Goal: Task Accomplishment & Management: Use online tool/utility

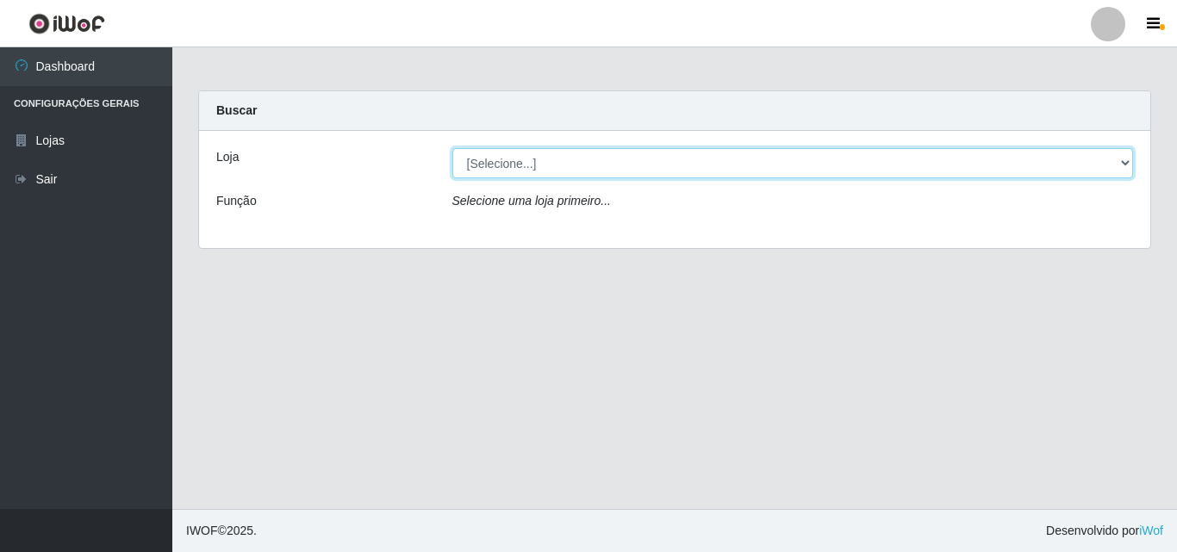
drag, startPoint x: 1116, startPoint y: 168, endPoint x: 1115, endPoint y: 178, distance: 9.5
click at [1116, 168] on select "[Selecione...] BomQueSó Agreste - Loja 3" at bounding box center [793, 163] width 682 height 30
select select "215"
click at [452, 148] on select "[Selecione...] BomQueSó Agreste - Loja 3" at bounding box center [793, 163] width 682 height 30
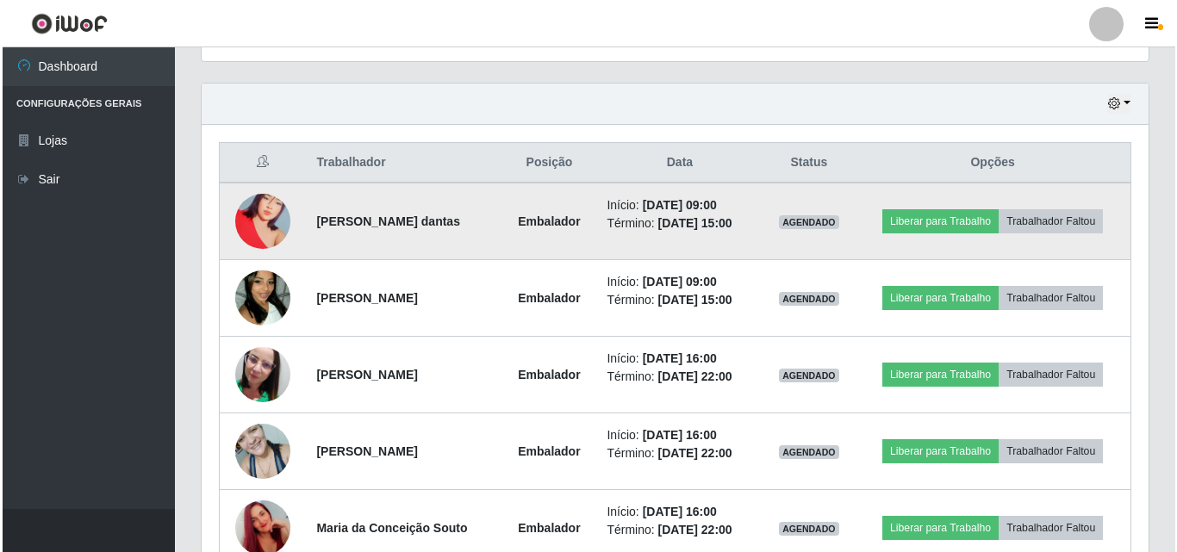
scroll to position [603, 0]
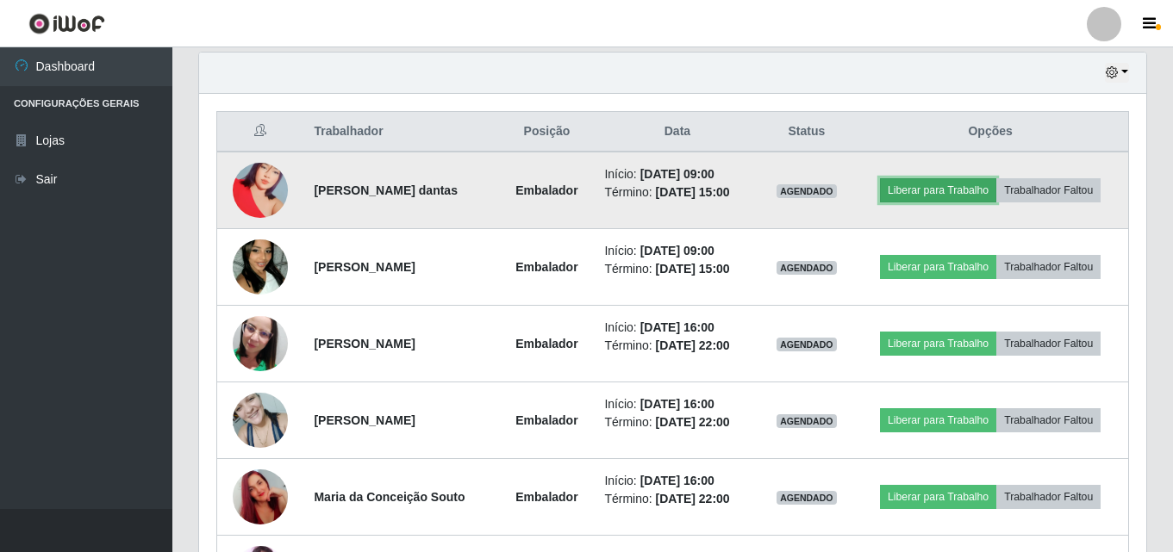
click at [971, 181] on button "Liberar para Trabalho" at bounding box center [938, 190] width 116 height 24
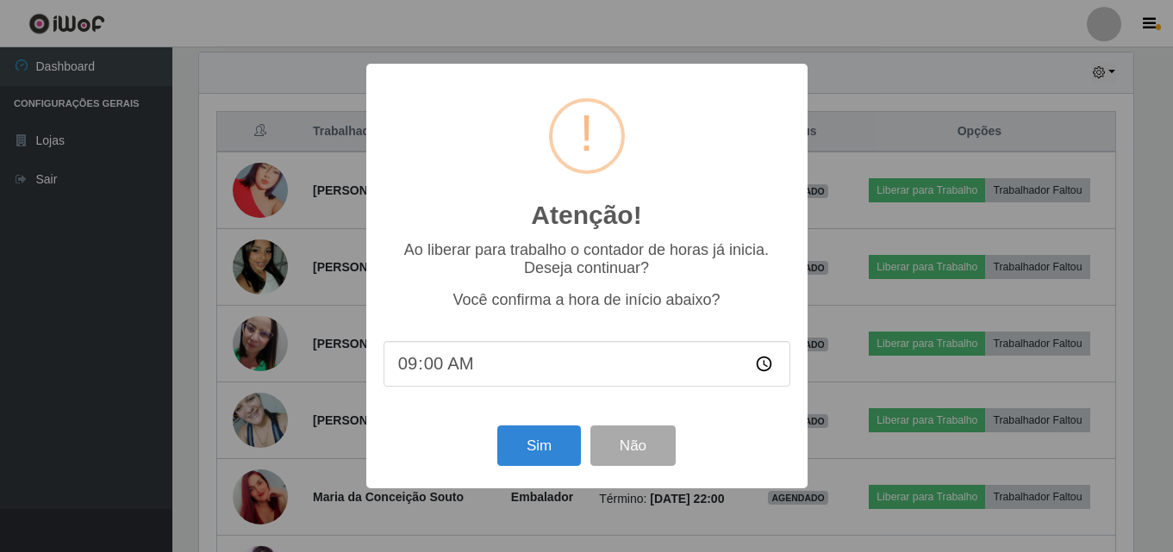
scroll to position [358, 938]
click at [564, 446] on button "Sim" at bounding box center [541, 446] width 84 height 41
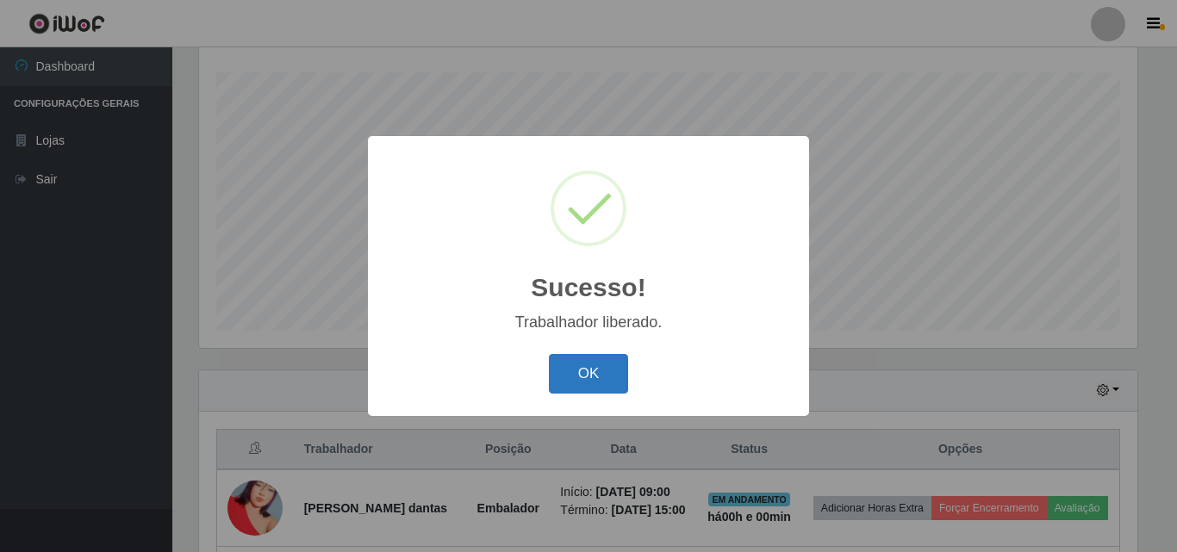
click at [576, 378] on button "OK" at bounding box center [589, 374] width 80 height 41
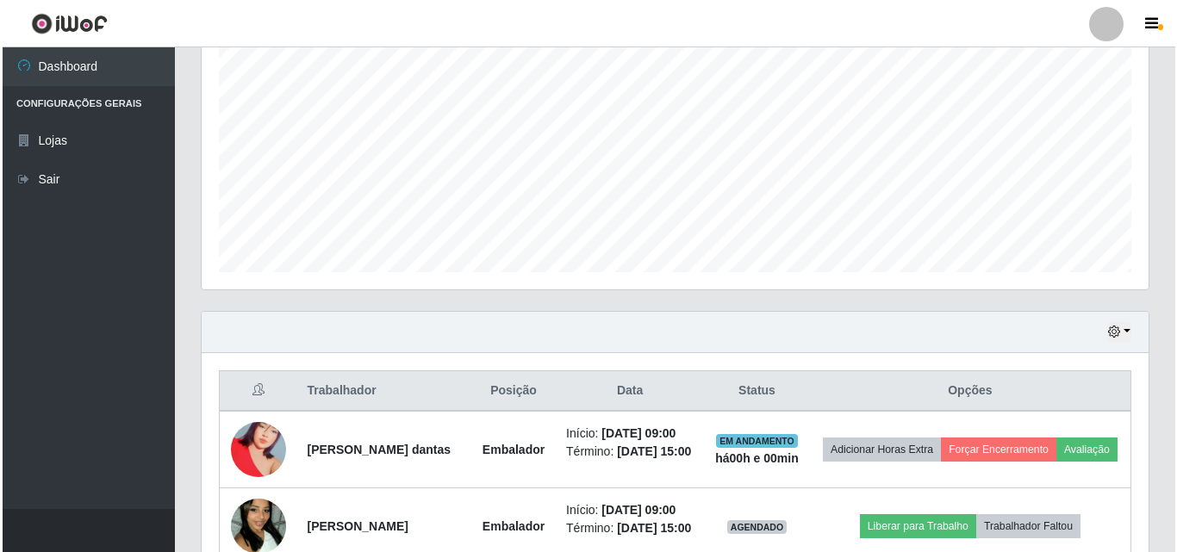
scroll to position [458, 0]
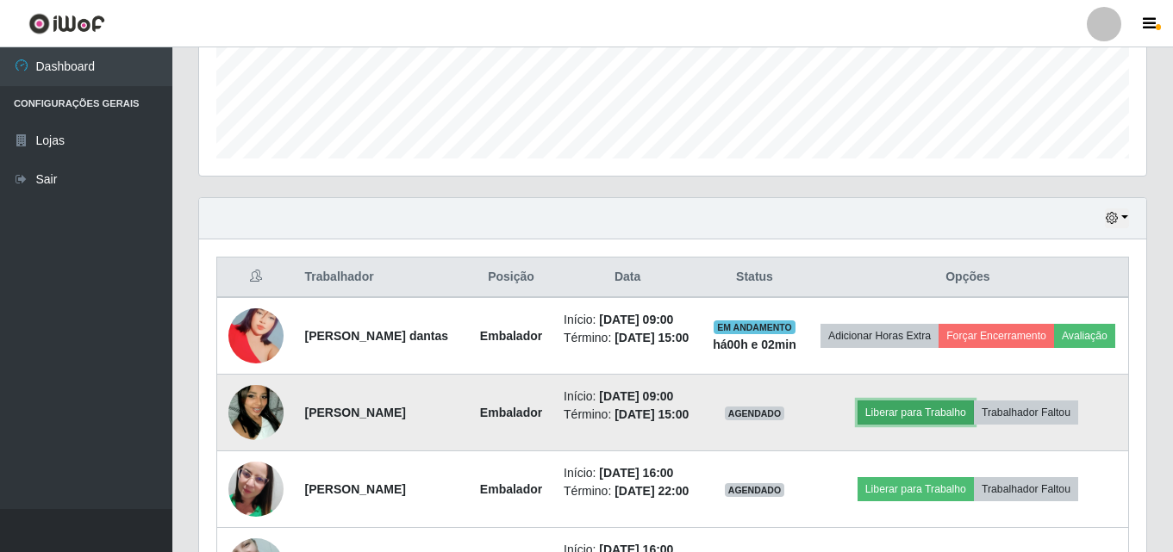
click at [945, 425] on button "Liberar para Trabalho" at bounding box center [915, 413] width 116 height 24
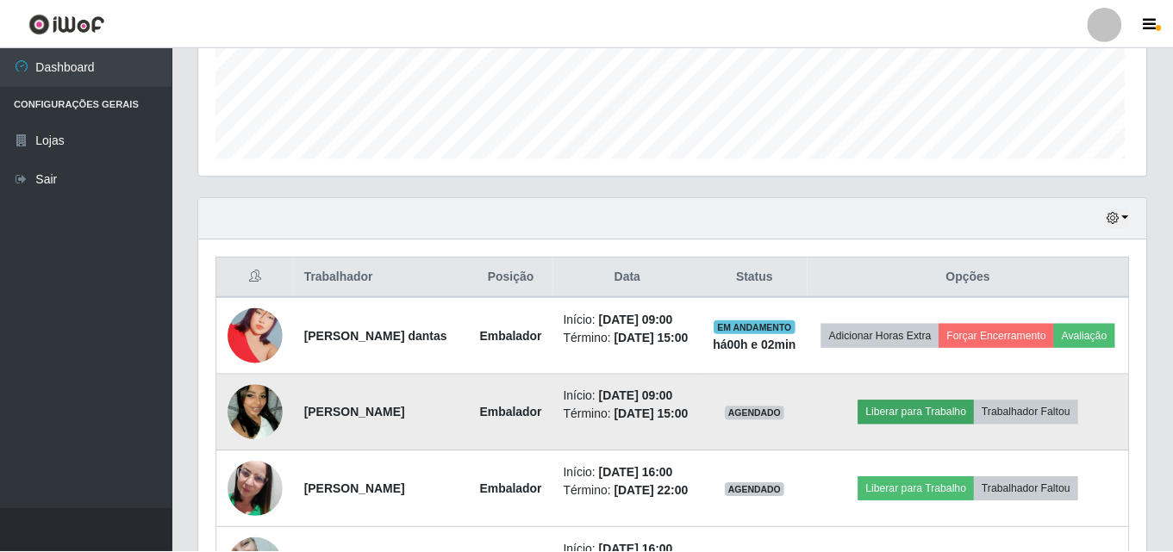
scroll to position [358, 938]
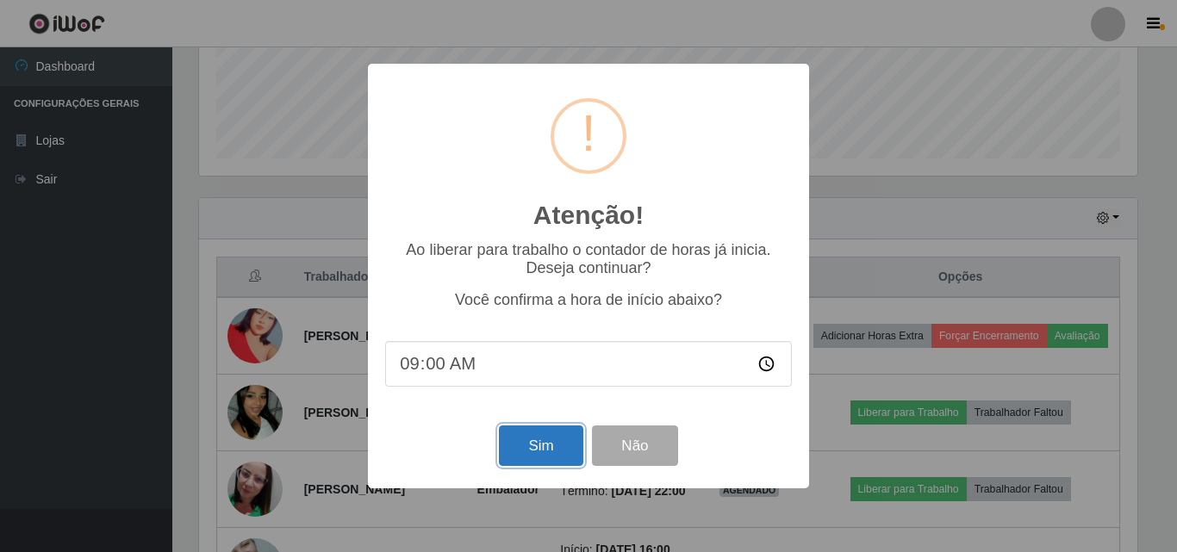
click at [547, 451] on button "Sim" at bounding box center [541, 446] width 84 height 41
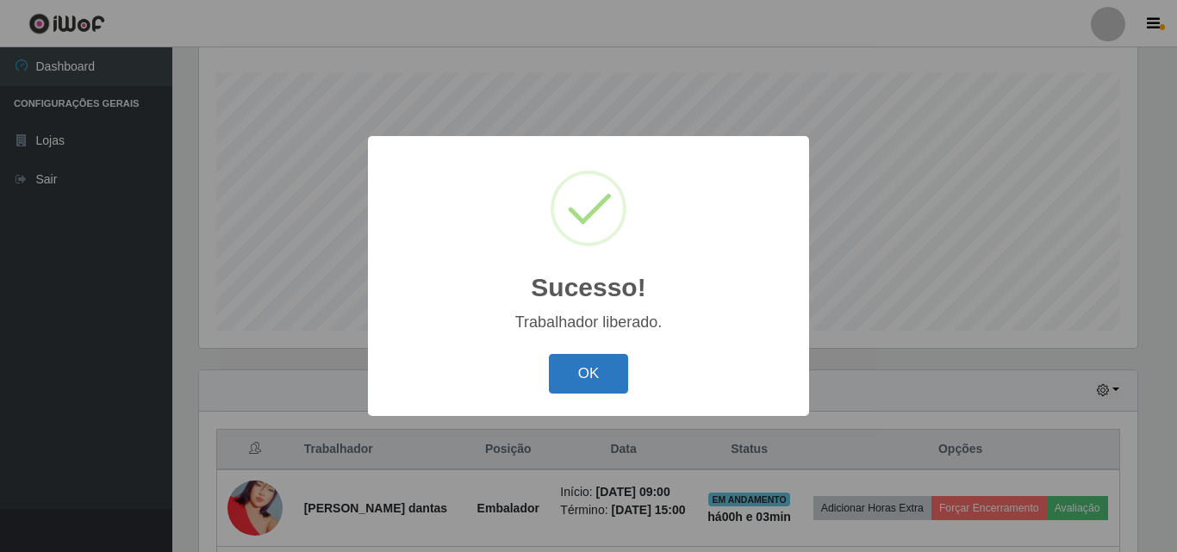
click at [583, 378] on button "OK" at bounding box center [589, 374] width 80 height 41
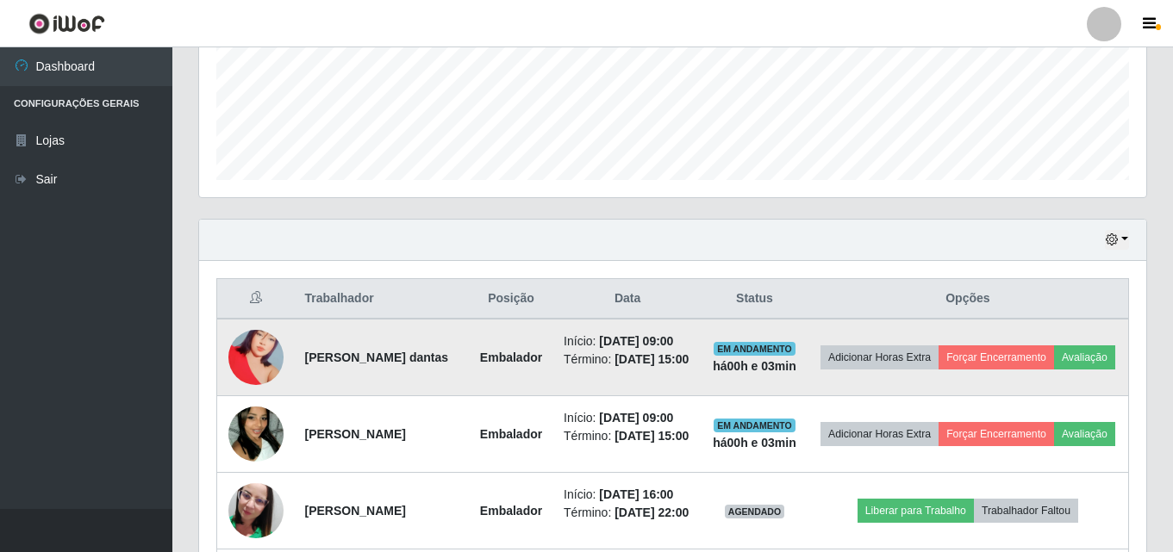
scroll to position [458, 0]
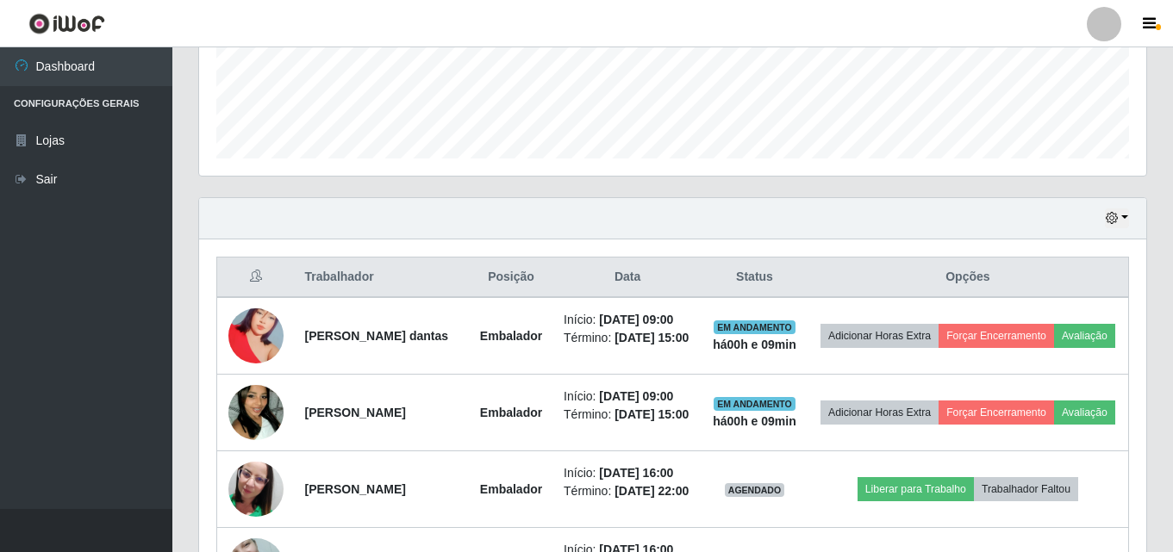
click at [59, 219] on ul "Dashboard Configurações Gerais Lojas Sair" at bounding box center [86, 278] width 172 height 462
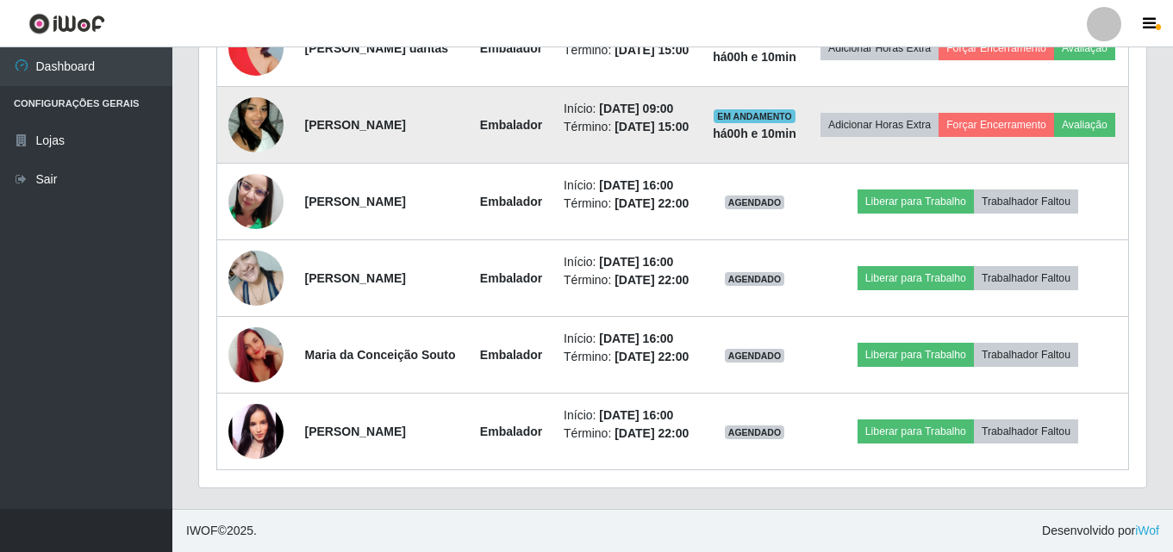
scroll to position [823, 0]
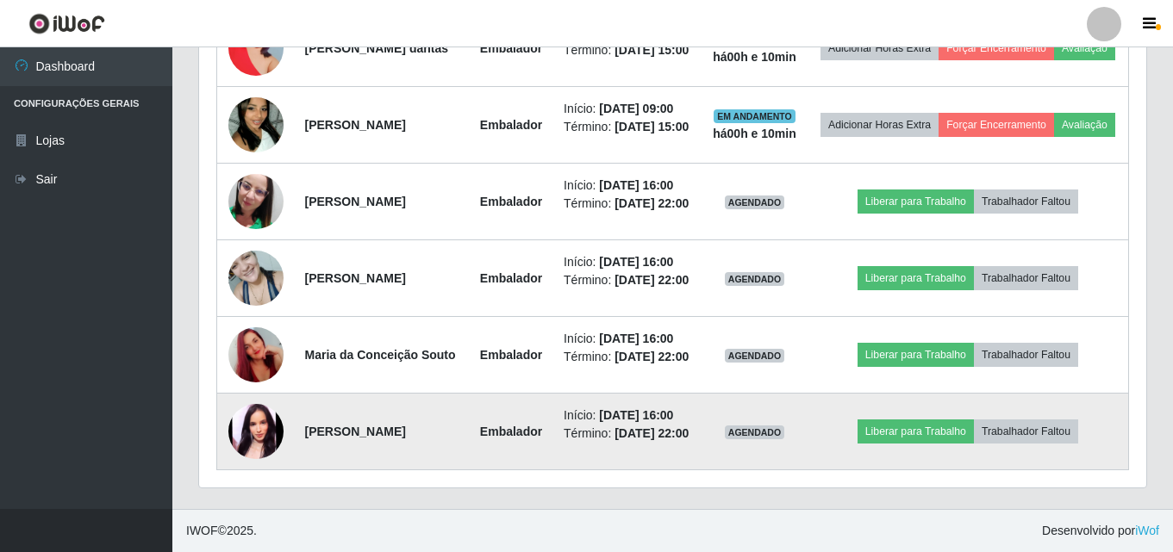
click at [252, 409] on img at bounding box center [255, 431] width 55 height 55
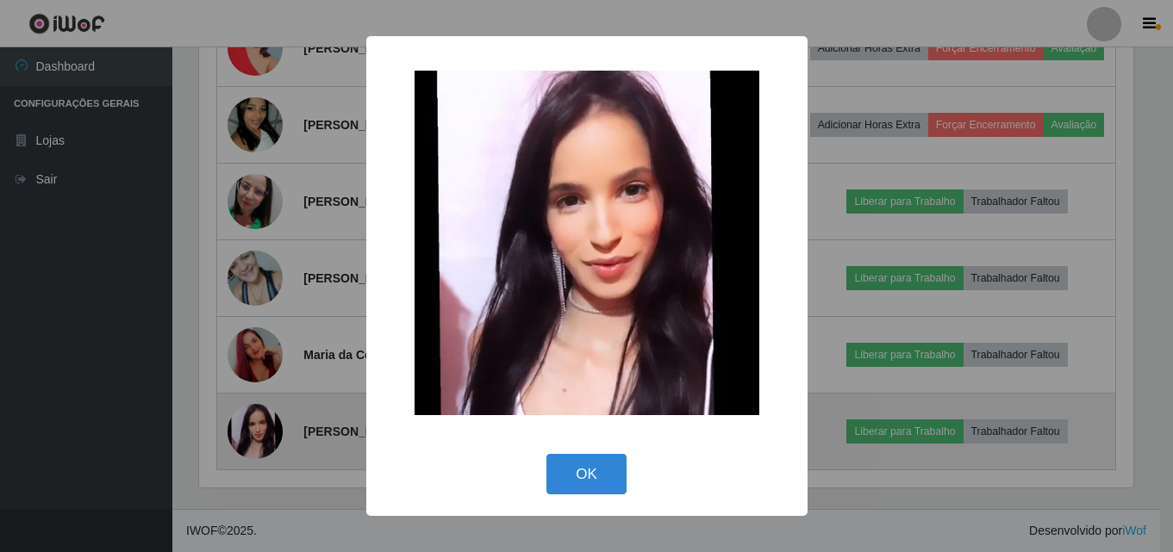
scroll to position [358, 938]
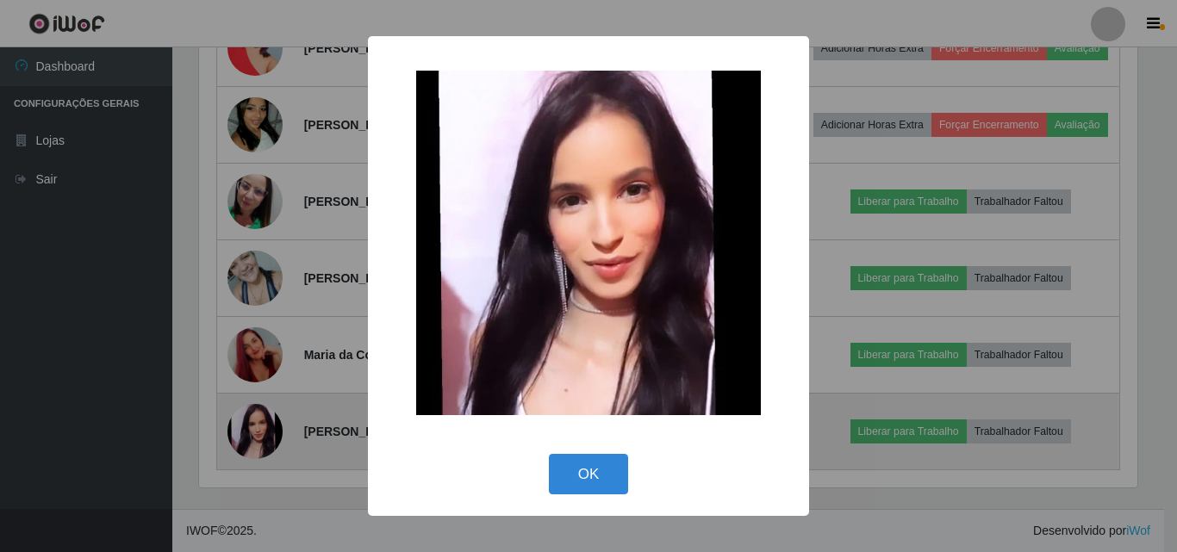
click at [252, 409] on div "× OK Cancel" at bounding box center [588, 276] width 1177 height 552
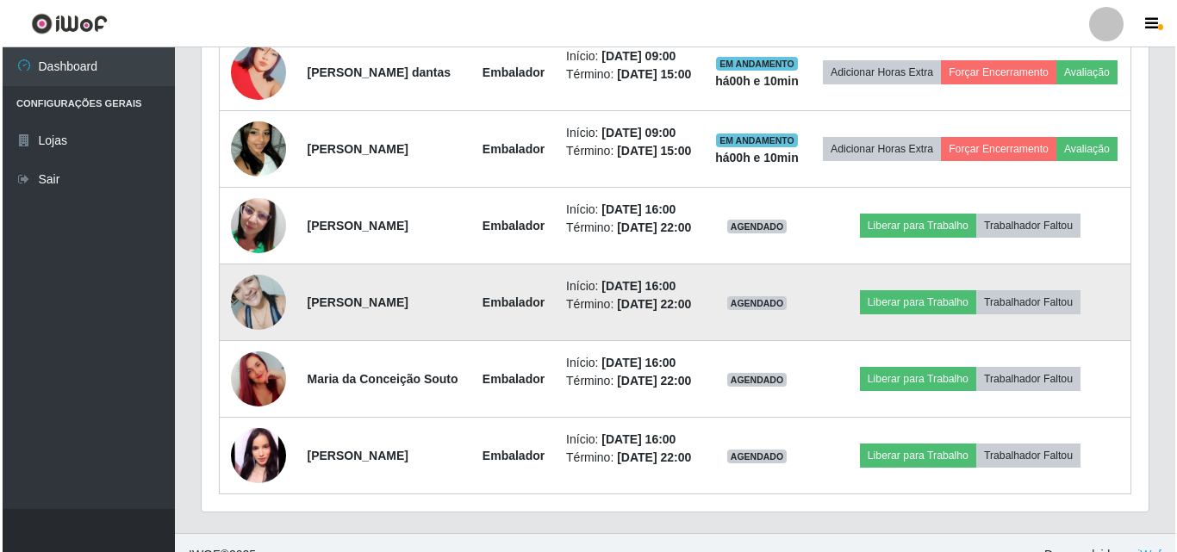
scroll to position [737, 0]
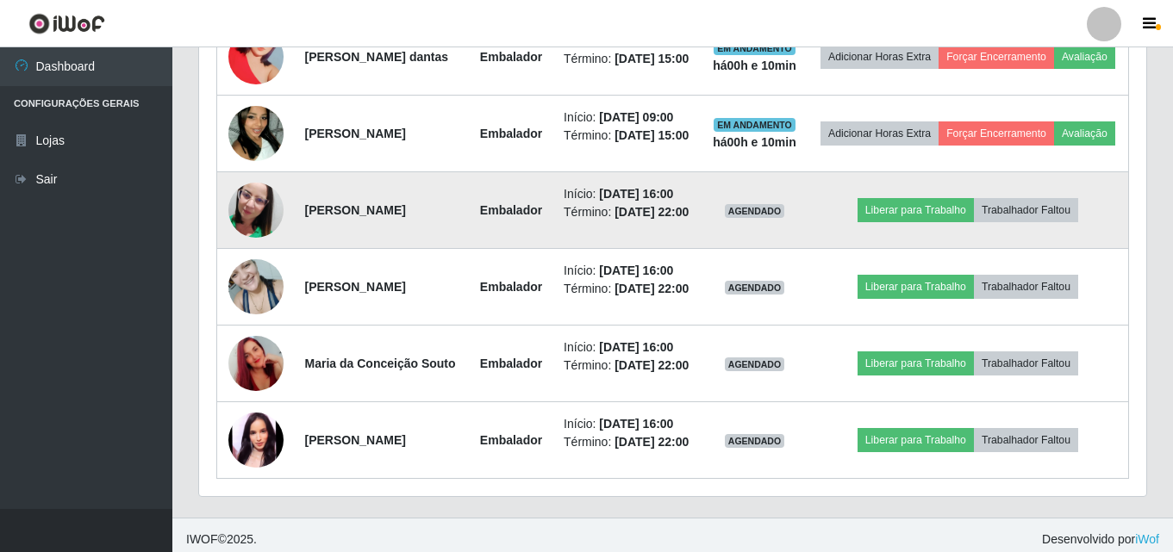
click at [255, 245] on img at bounding box center [255, 210] width 55 height 98
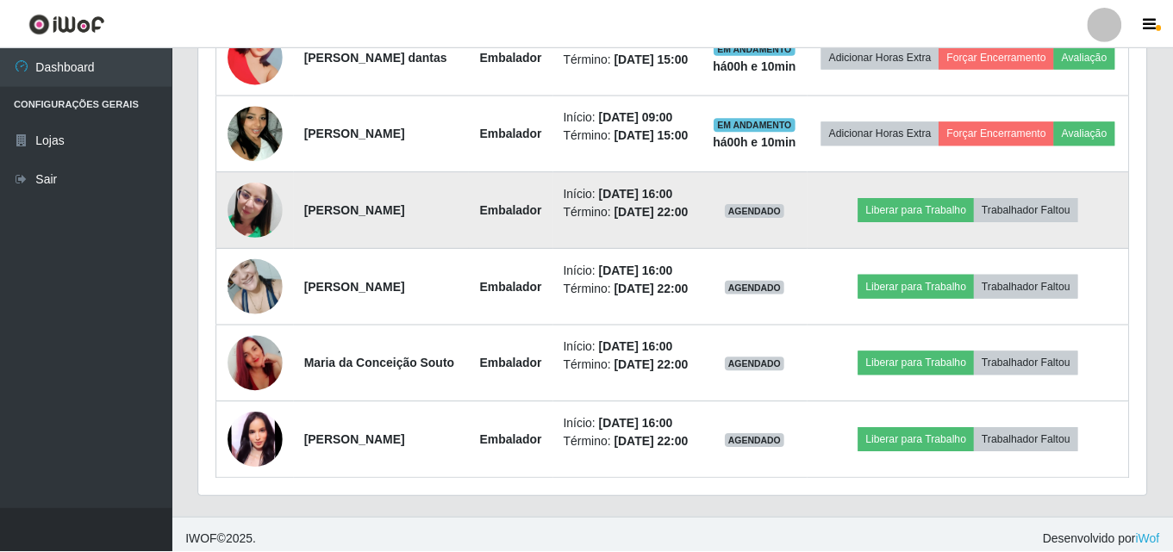
scroll to position [358, 938]
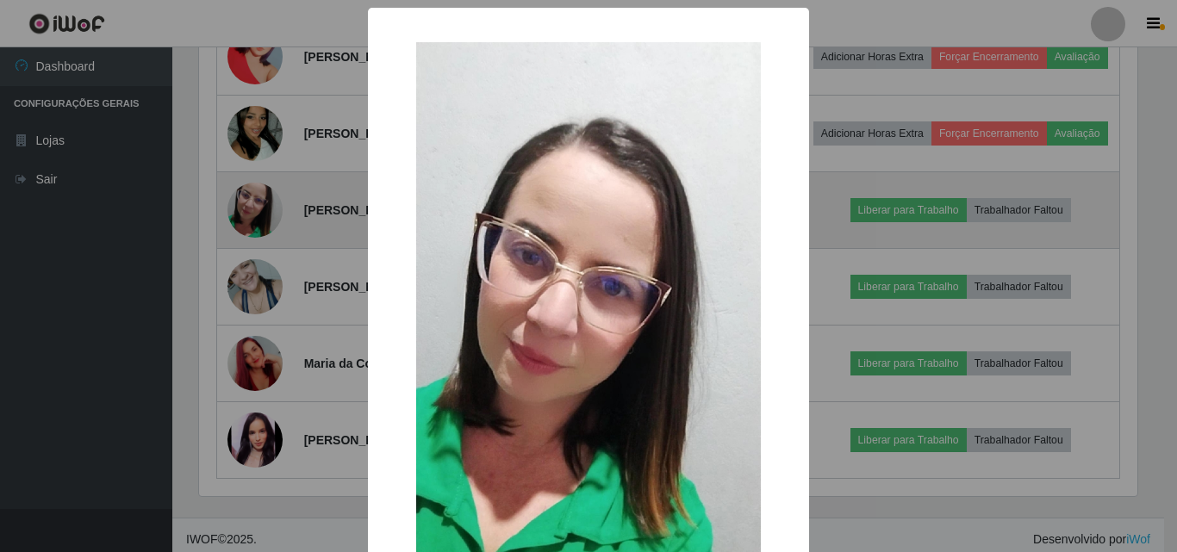
click at [255, 245] on div "× OK Cancel" at bounding box center [588, 276] width 1177 height 552
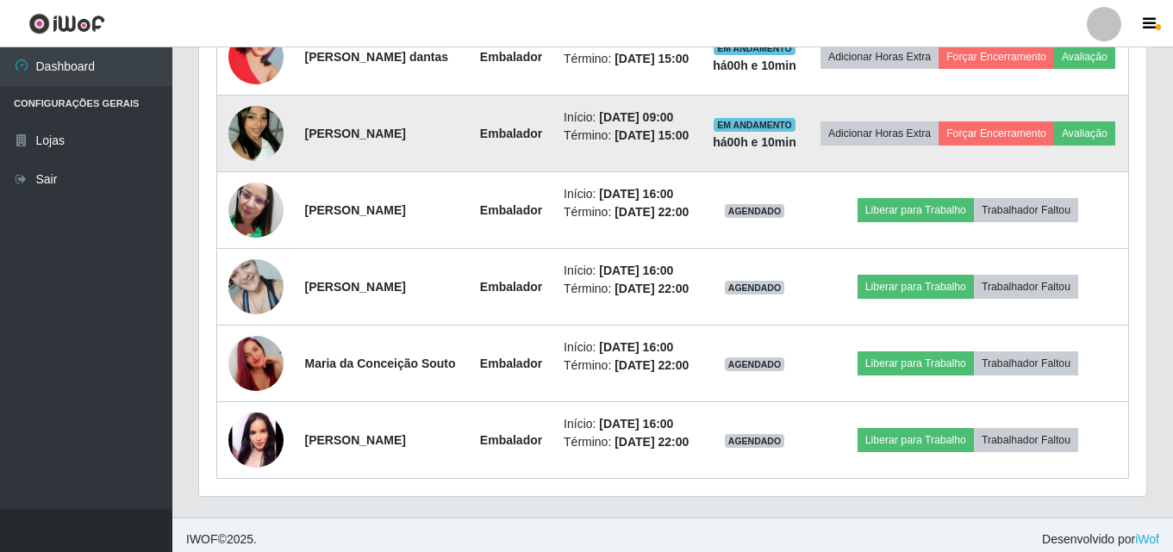
scroll to position [392, 0]
